Goal: Use online tool/utility

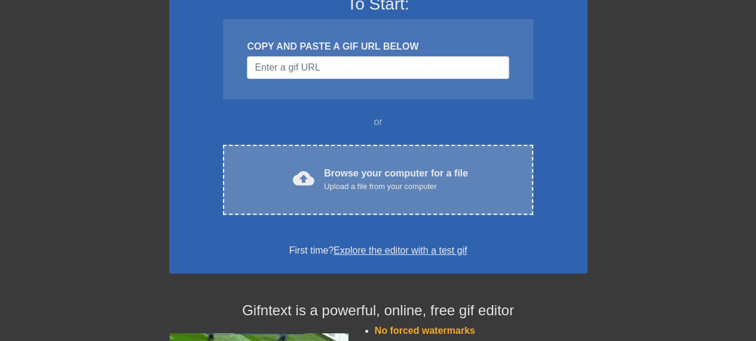
scroll to position [120, 0]
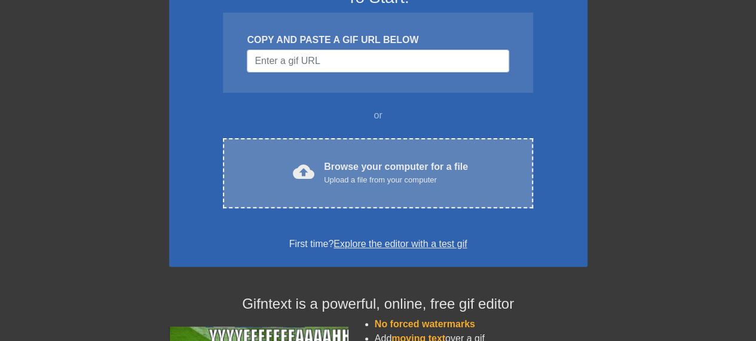
click at [345, 163] on div "Browse your computer for a file Upload a file from your computer" at bounding box center [396, 173] width 144 height 26
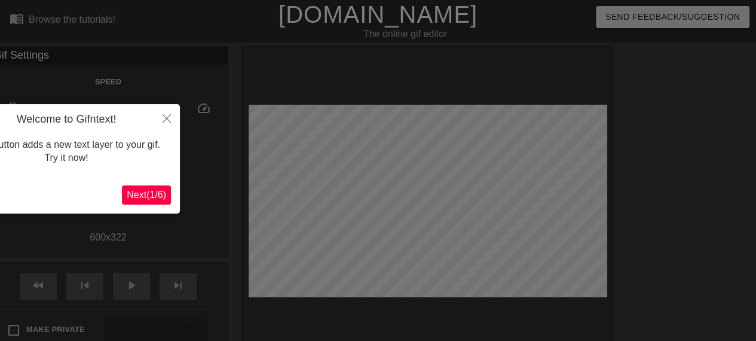
scroll to position [29, 0]
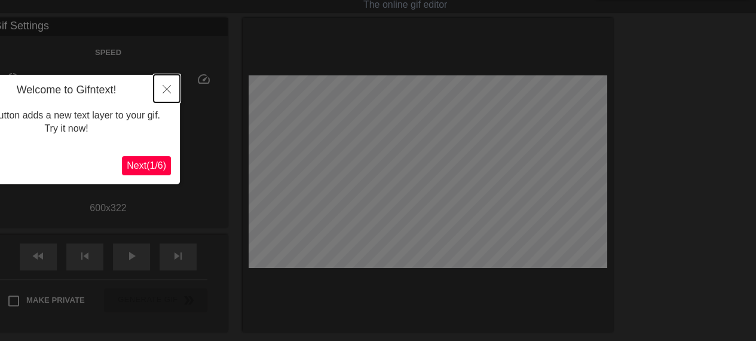
click at [172, 88] on button "Close" at bounding box center [167, 89] width 26 height 28
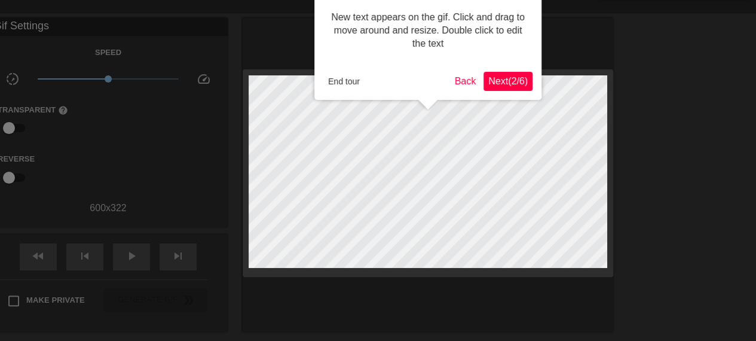
scroll to position [0, 0]
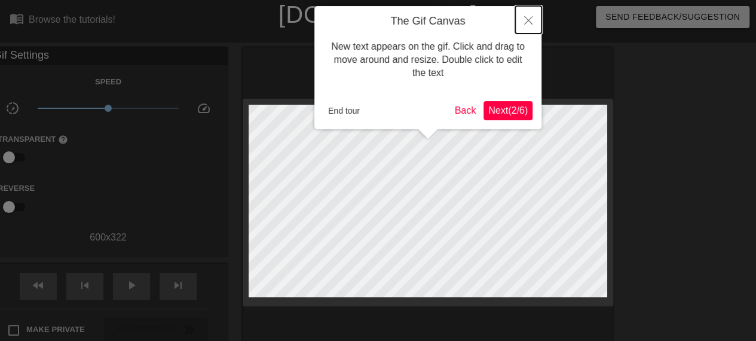
click at [525, 23] on icon "Close" at bounding box center [528, 20] width 8 height 8
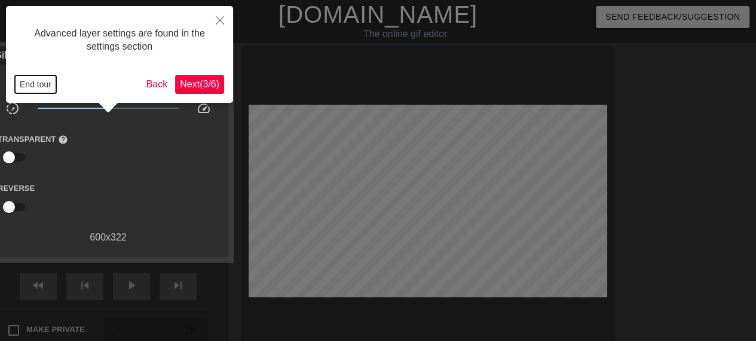
click at [37, 82] on button "End tour" at bounding box center [35, 84] width 41 height 18
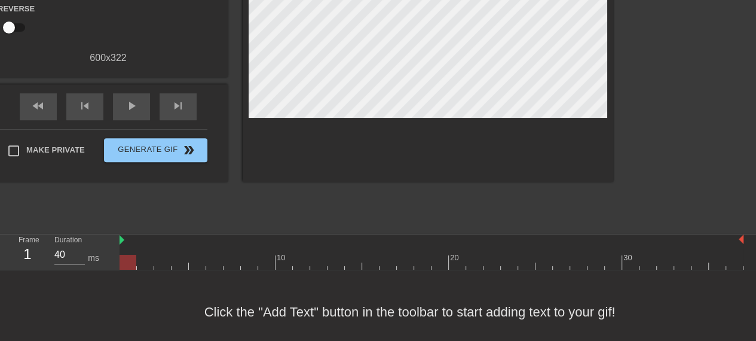
scroll to position [191, 0]
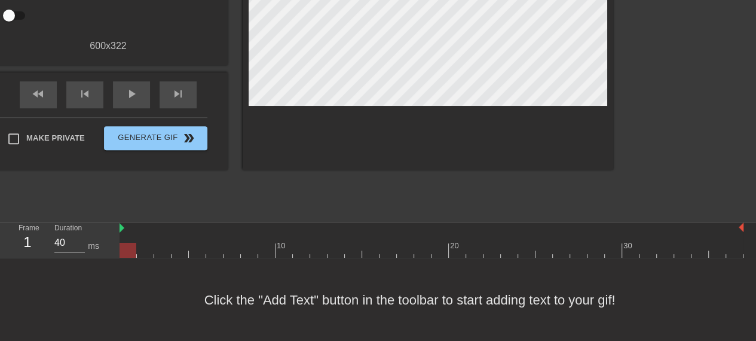
drag, startPoint x: 123, startPoint y: 238, endPoint x: 132, endPoint y: 239, distance: 9.6
click at [132, 239] on div at bounding box center [128, 241] width 17 height 15
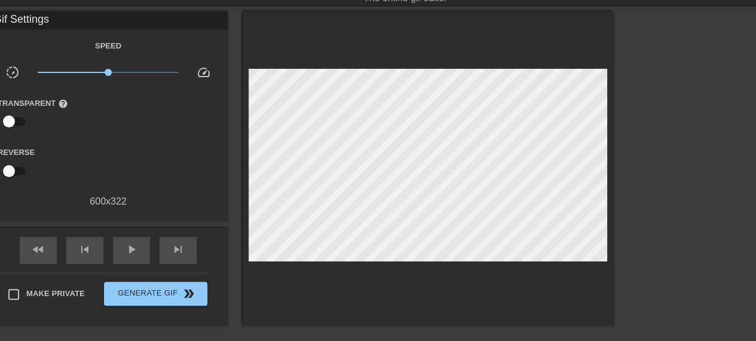
scroll to position [0, 0]
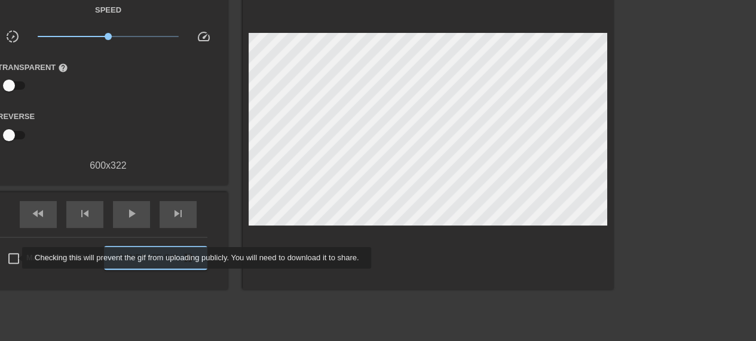
click at [14, 258] on input "Make Private" at bounding box center [13, 258] width 25 height 25
checkbox input "false"
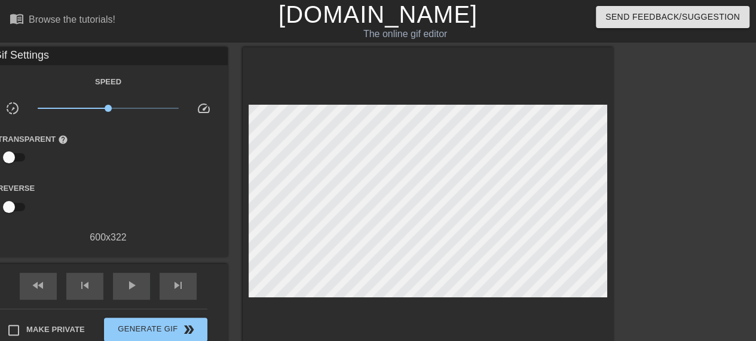
click at [112, 249] on div "Gif Settings Speed slow_motion_video x1.00 speed Transparent help Reverse 600 x…" at bounding box center [108, 151] width 239 height 209
click at [145, 293] on div "play_arrow" at bounding box center [131, 286] width 37 height 27
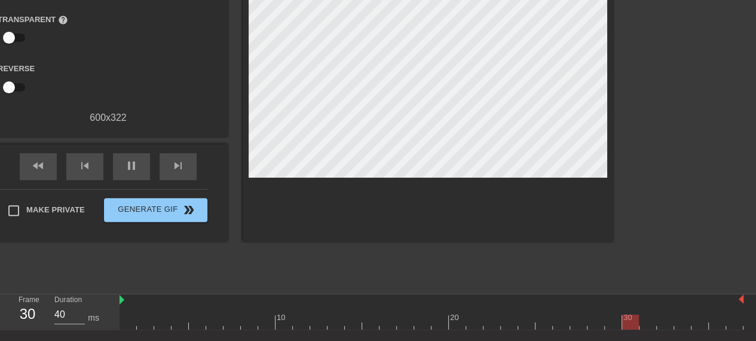
drag, startPoint x: 120, startPoint y: 302, endPoint x: 132, endPoint y: 302, distance: 12.0
click at [132, 302] on div "10 20 30" at bounding box center [432, 311] width 624 height 35
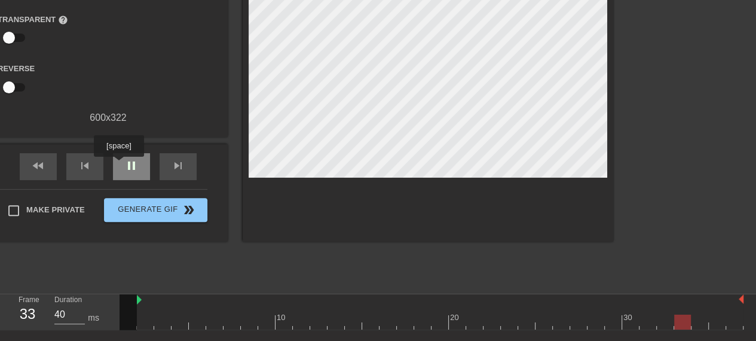
click at [120, 164] on div "pause" at bounding box center [131, 166] width 37 height 27
drag, startPoint x: 138, startPoint y: 308, endPoint x: 130, endPoint y: 307, distance: 7.9
click at [130, 307] on div "10 20 30" at bounding box center [432, 311] width 624 height 35
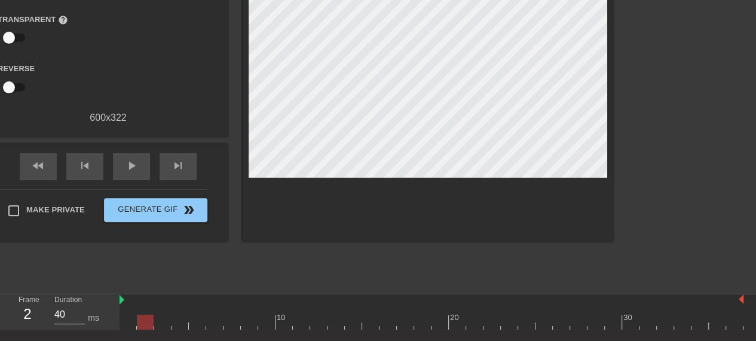
drag, startPoint x: 137, startPoint y: 303, endPoint x: 127, endPoint y: 301, distance: 10.2
click at [132, 173] on div "play_arrow" at bounding box center [131, 166] width 37 height 27
click at [140, 169] on div "pause" at bounding box center [131, 166] width 37 height 27
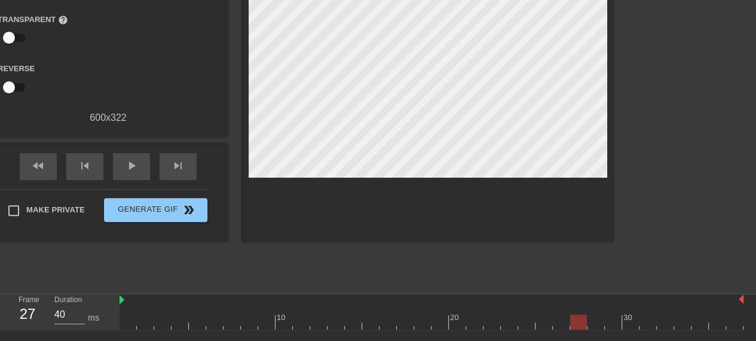
click at [132, 307] on div at bounding box center [128, 313] width 17 height 15
click at [126, 329] on div "10 20 30" at bounding box center [432, 312] width 624 height 36
drag, startPoint x: 128, startPoint y: 323, endPoint x: 141, endPoint y: 325, distance: 13.2
click at [141, 325] on div at bounding box center [145, 322] width 17 height 15
click at [120, 303] on div "Frame 2 Duration 40 ms 10 20 30" at bounding box center [378, 312] width 756 height 36
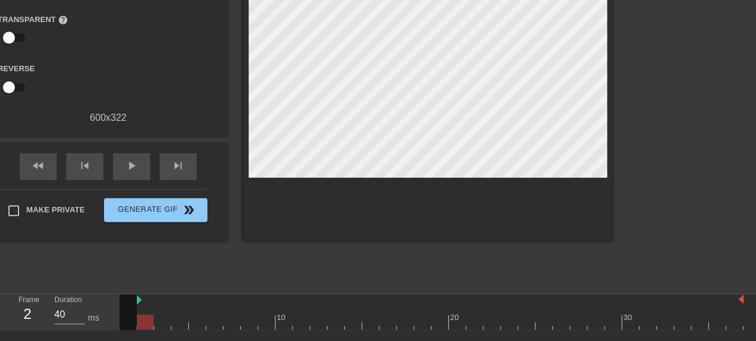
drag, startPoint x: 121, startPoint y: 302, endPoint x: 133, endPoint y: 301, distance: 12.0
click at [133, 301] on div "10 20 30" at bounding box center [432, 311] width 624 height 35
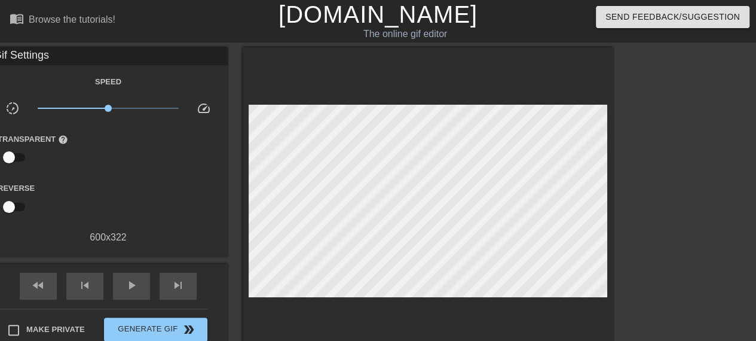
click at [154, 167] on div "Transparent help" at bounding box center [108, 151] width 239 height 38
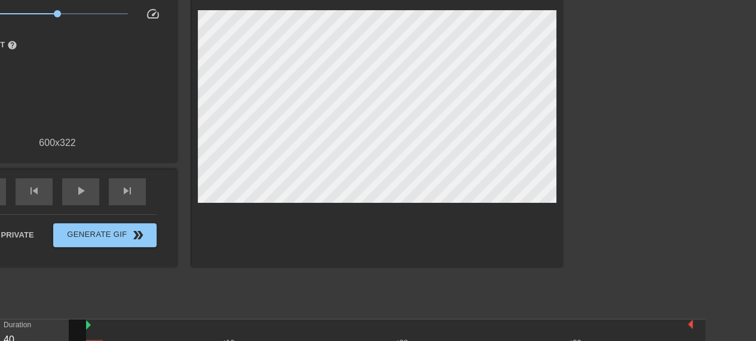
scroll to position [0, 51]
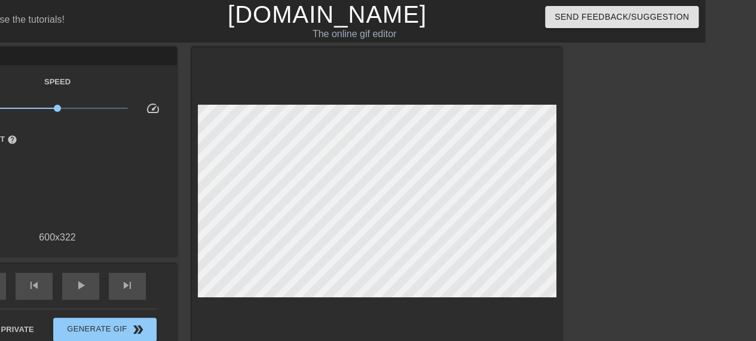
click at [289, 7] on link "[DOMAIN_NAME]" at bounding box center [327, 14] width 199 height 26
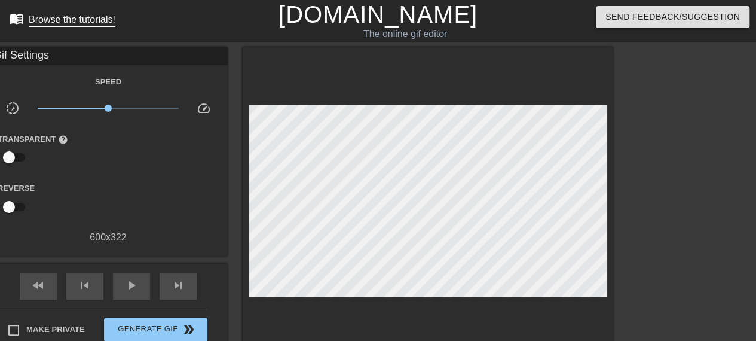
click at [88, 26] on link "menu_book Browse the tutorials!" at bounding box center [63, 20] width 106 height 19
click at [30, 56] on div "Gif Settings" at bounding box center [108, 56] width 239 height 18
drag, startPoint x: 0, startPoint y: 57, endPoint x: 93, endPoint y: 77, distance: 95.2
click at [93, 77] on div "Gif Settings Speed slow_motion_video x1.00 speed Transparent help Reverse 600 x…" at bounding box center [108, 145] width 239 height 197
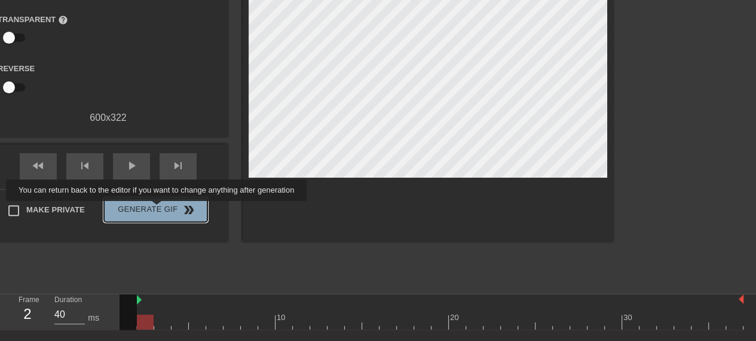
click at [158, 209] on span "Generate Gif double_arrow" at bounding box center [156, 210] width 94 height 14
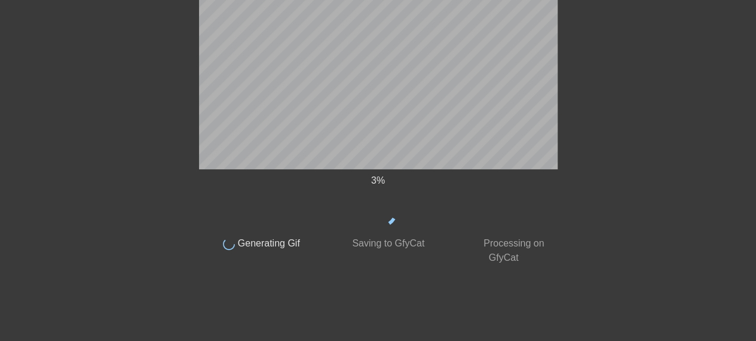
scroll to position [71, 0]
